Goal: Task Accomplishment & Management: Manage account settings

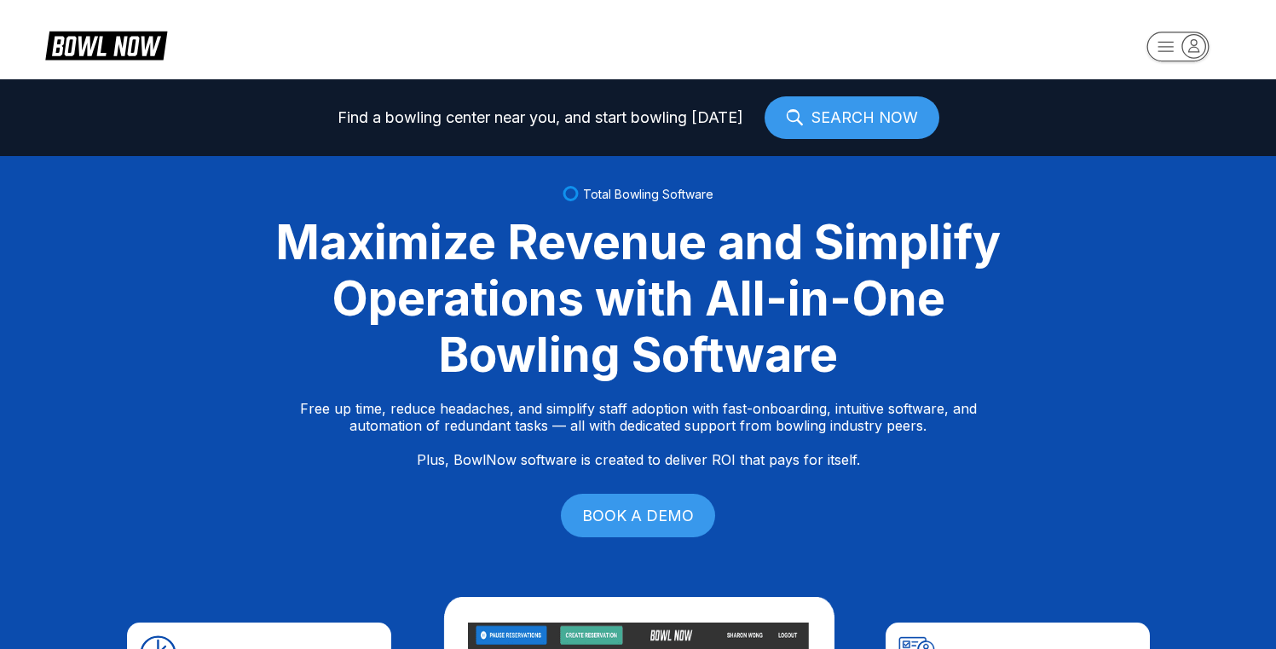
click at [1159, 47] on rect "button" at bounding box center [1178, 47] width 62 height 30
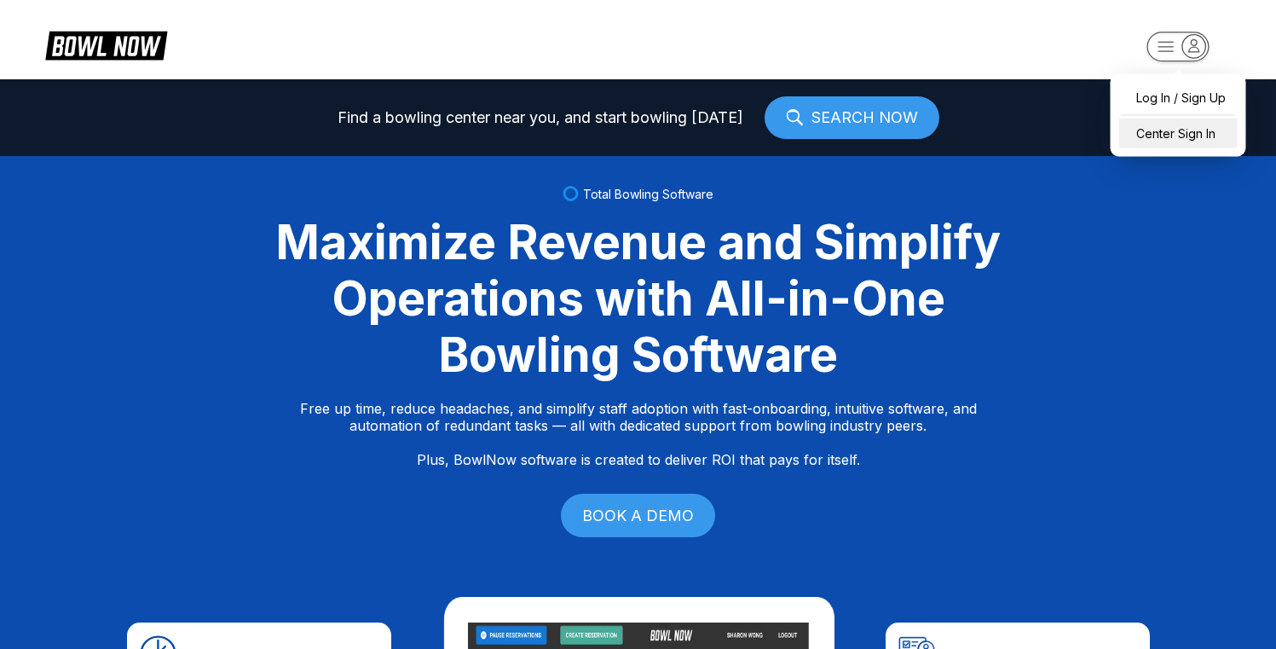
click at [1166, 129] on div "Center Sign In" at bounding box center [1179, 134] width 119 height 30
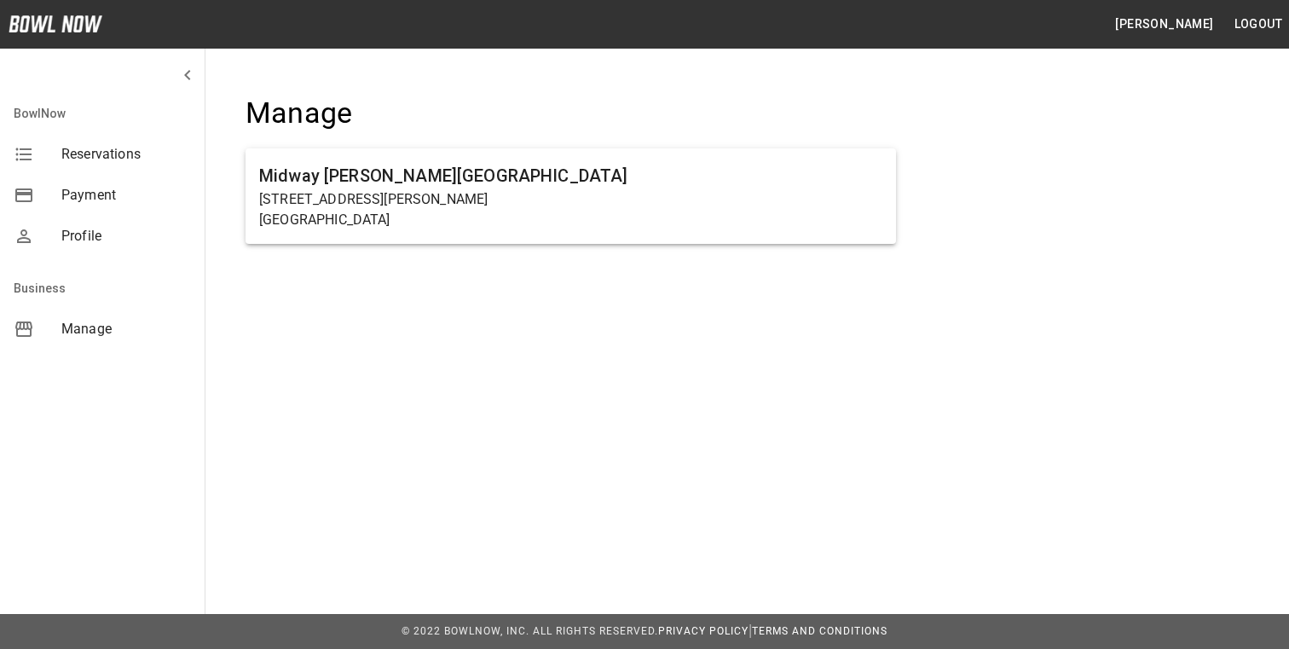
click at [1253, 26] on button "Logout" at bounding box center [1258, 25] width 61 height 32
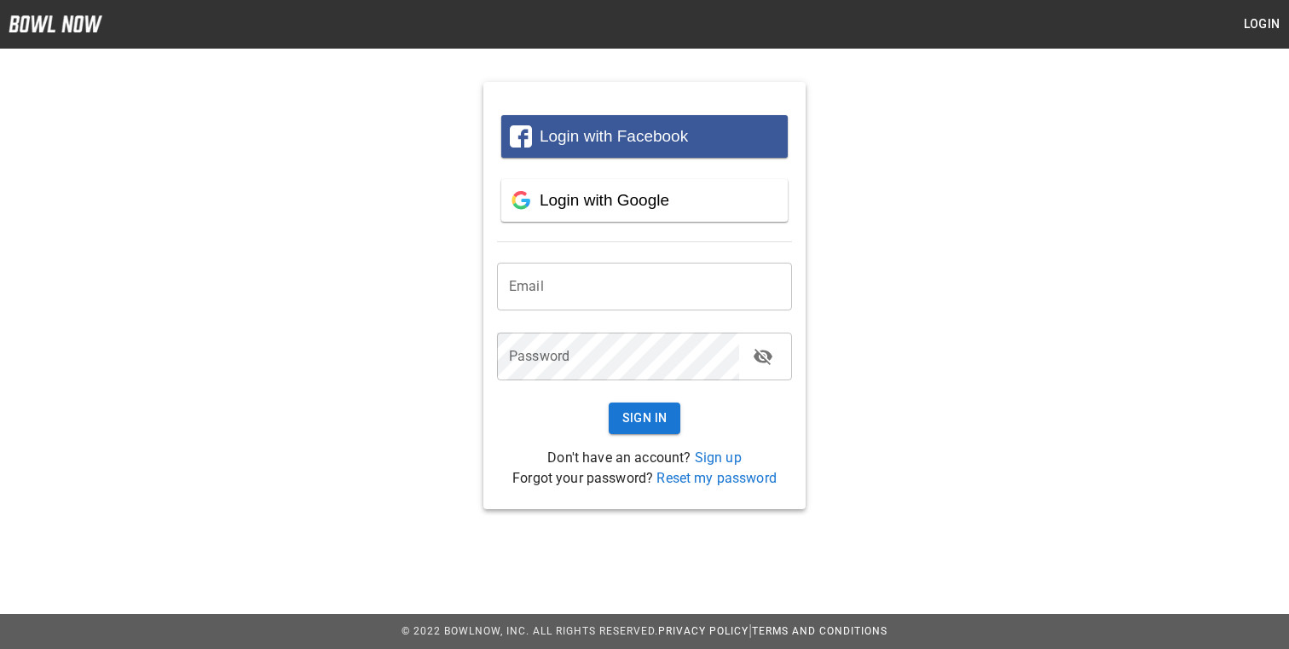
click at [730, 285] on input "email" at bounding box center [644, 287] width 295 height 48
type input "**********"
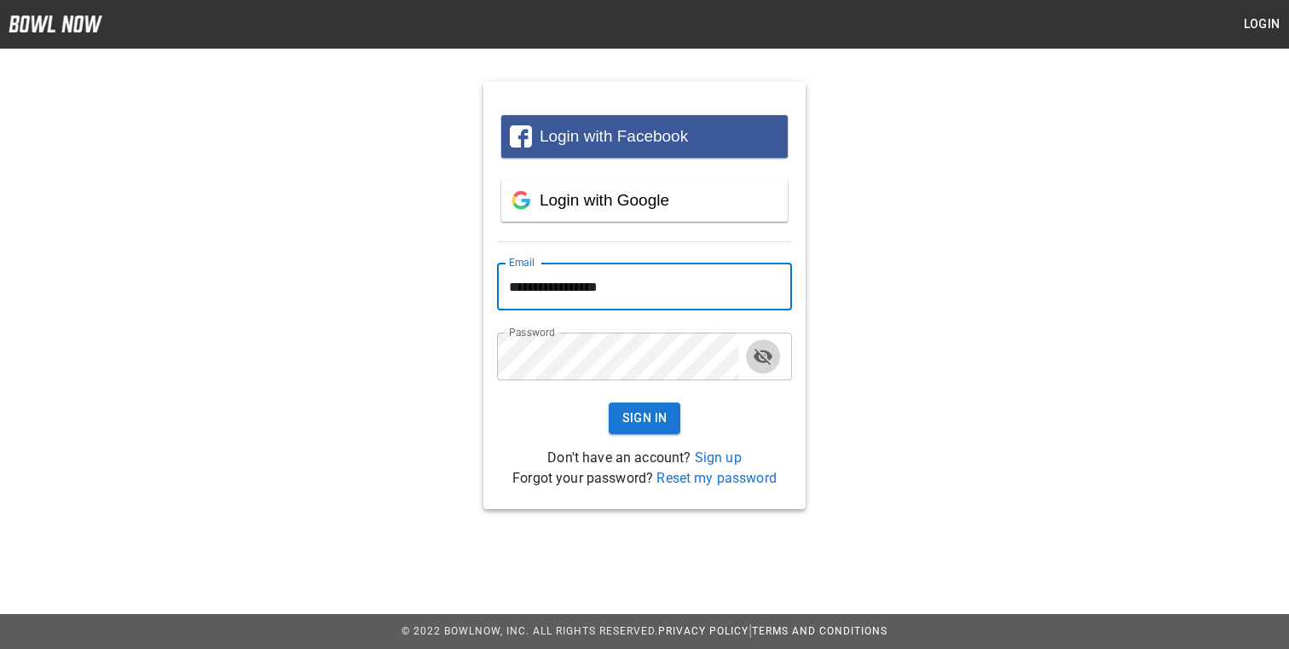
click at [768, 355] on icon "toggle password visibility" at bounding box center [763, 357] width 19 height 16
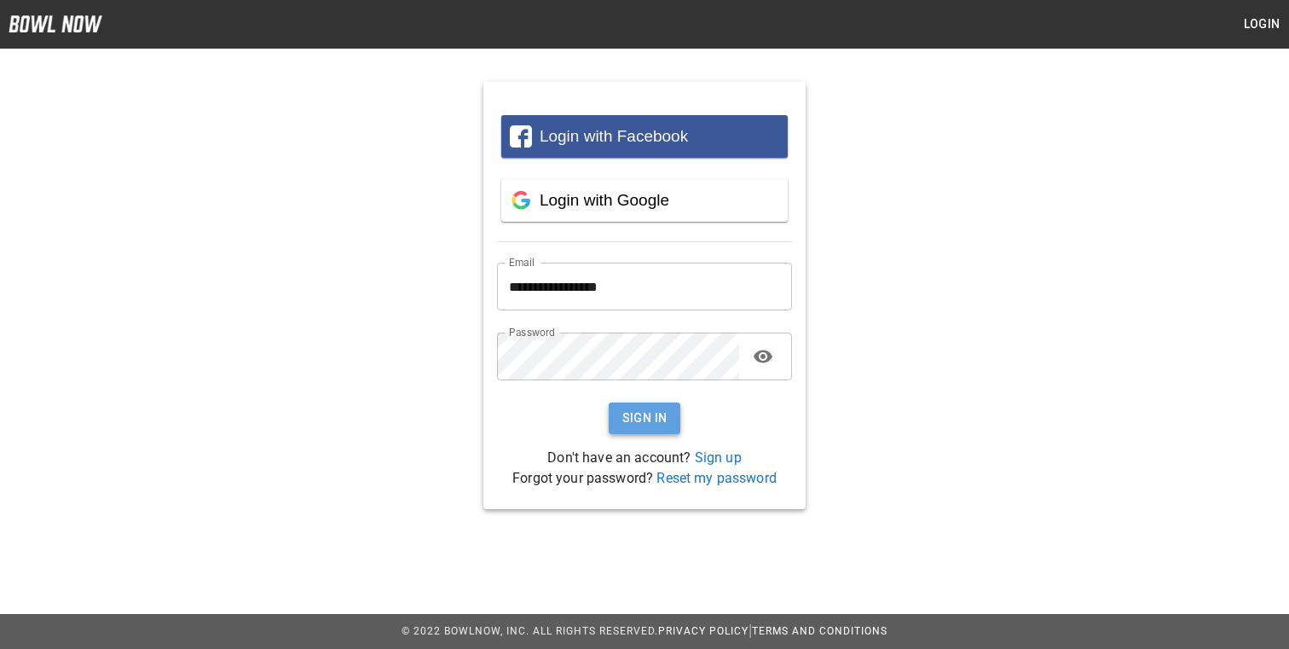
click at [651, 423] on button "Sign In" at bounding box center [645, 418] width 72 height 32
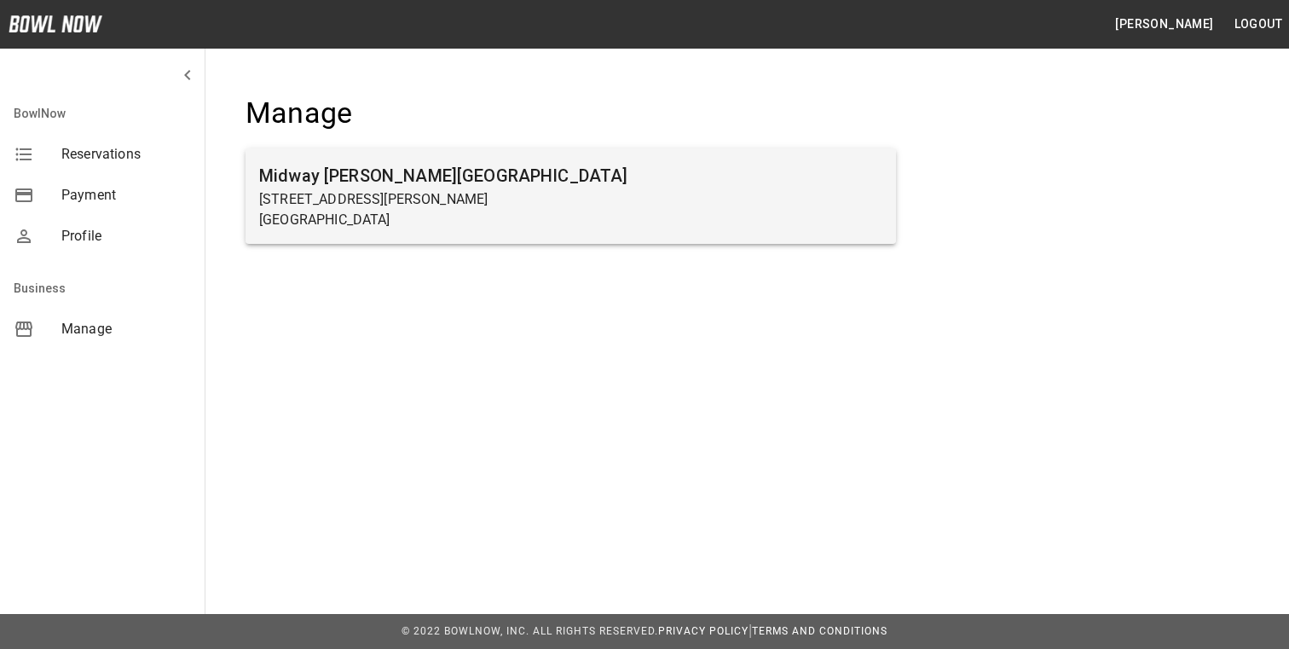
click at [677, 182] on h6 "Midway Bowling - Carlisle" at bounding box center [570, 175] width 623 height 27
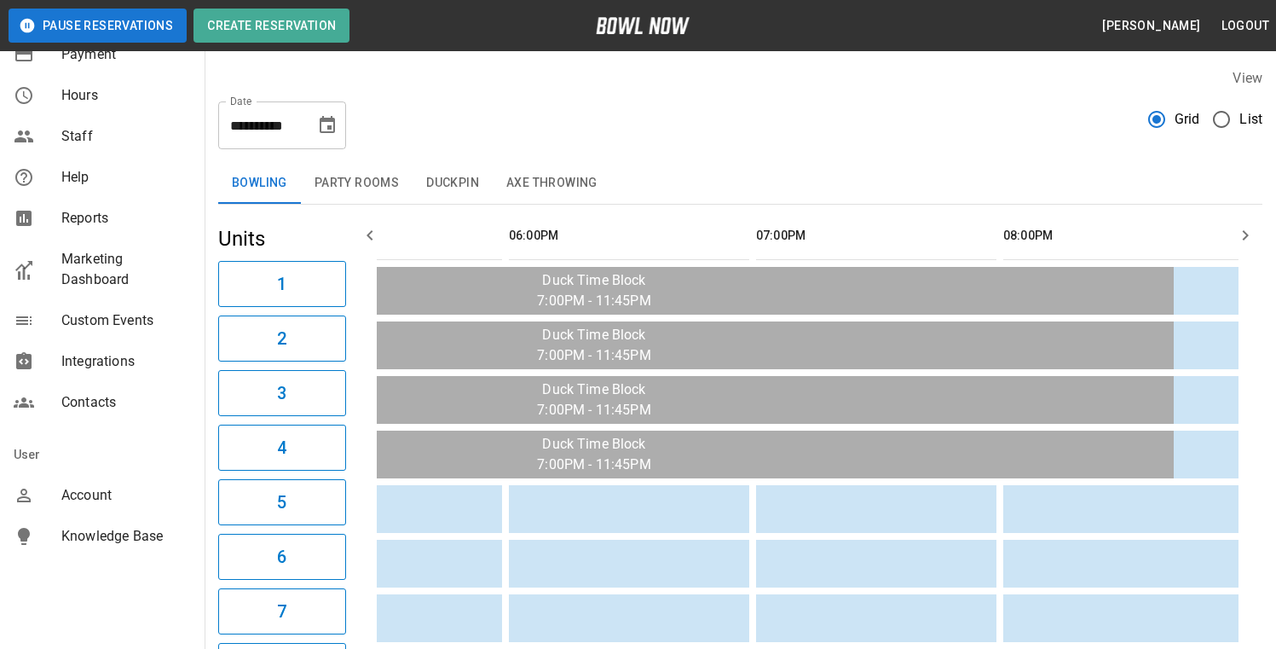
click at [130, 375] on div "Integrations" at bounding box center [102, 361] width 205 height 41
